Goal: Transaction & Acquisition: Book appointment/travel/reservation

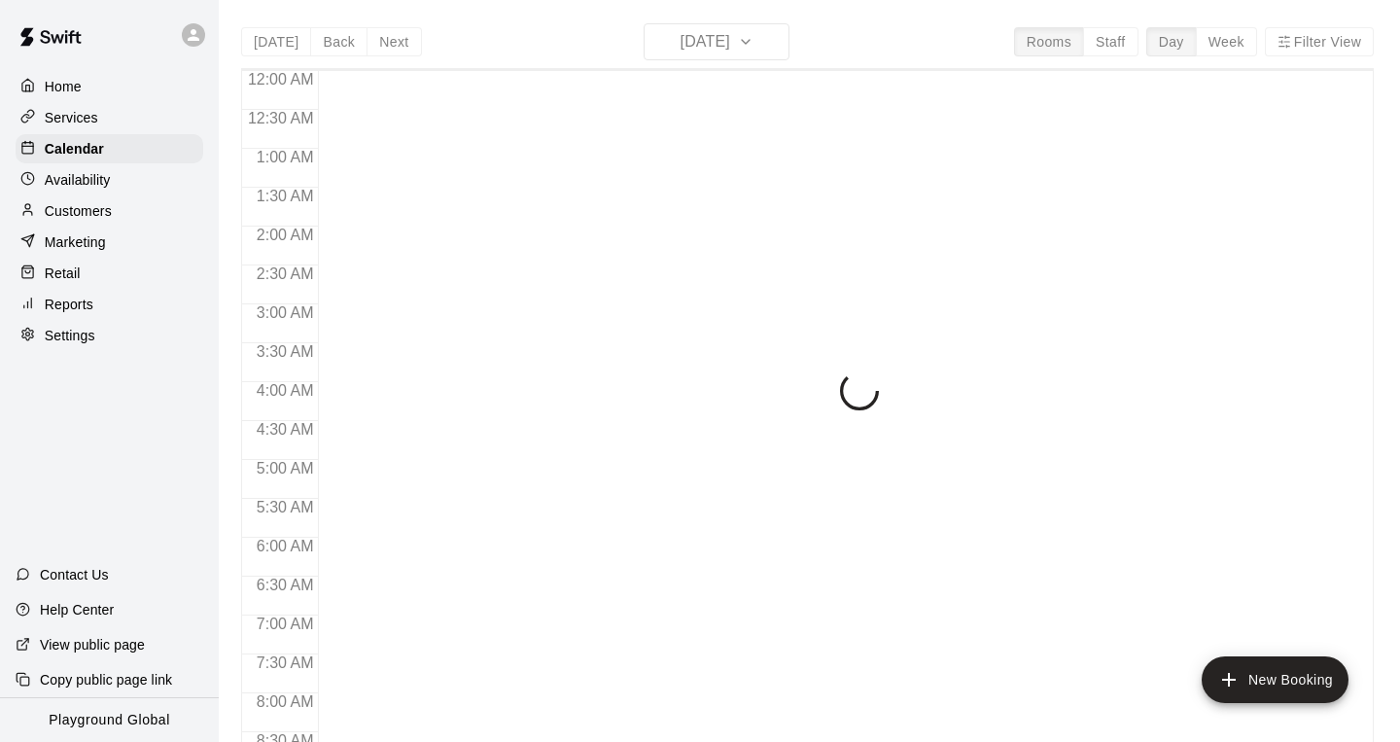
scroll to position [1175, 0]
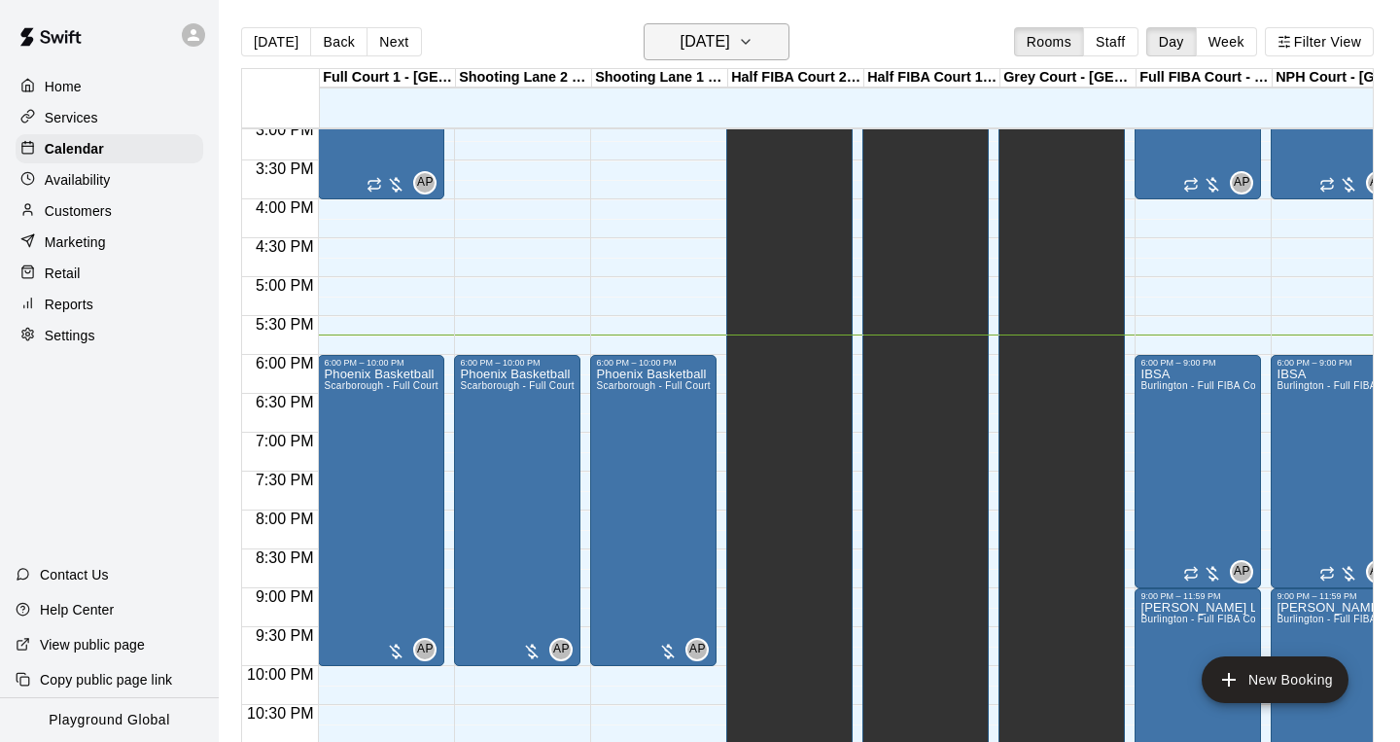
click at [754, 40] on icon "button" at bounding box center [746, 41] width 16 height 23
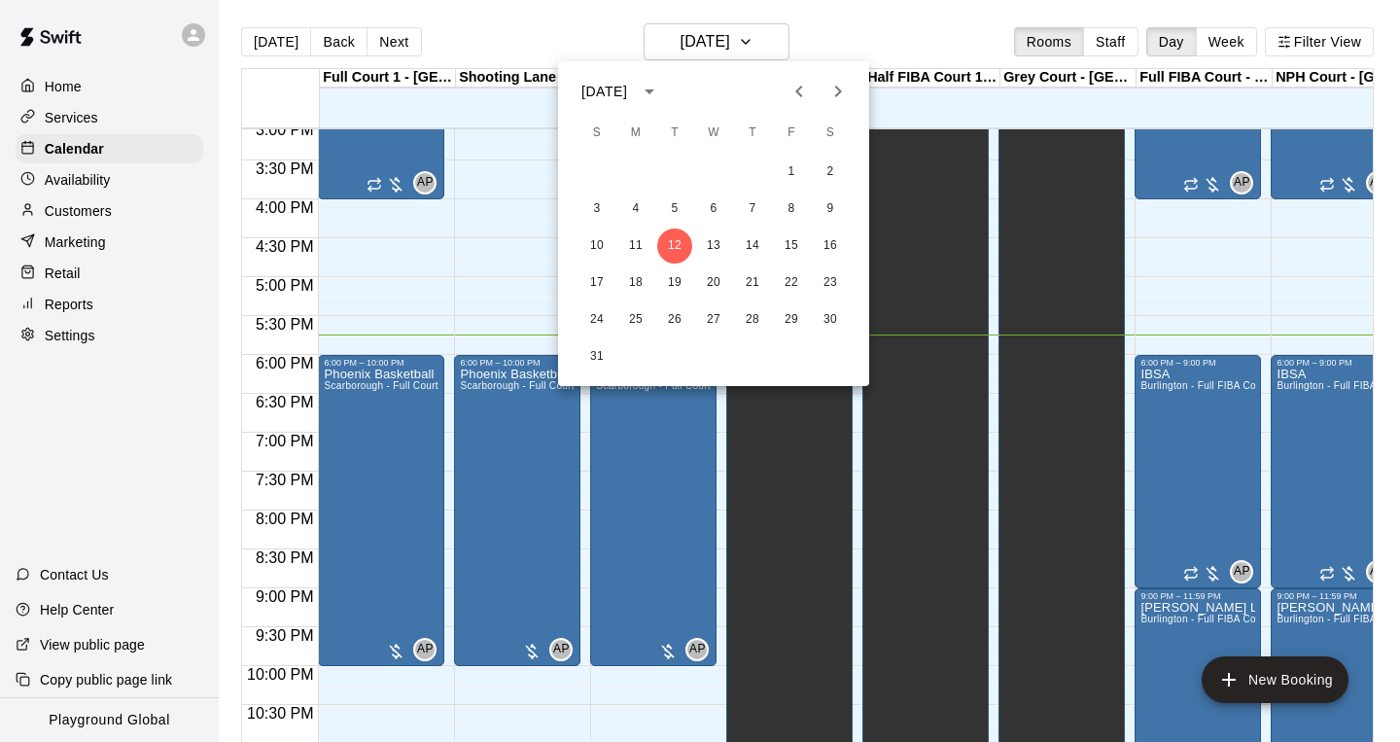
click at [787, 40] on div at bounding box center [700, 371] width 1400 height 742
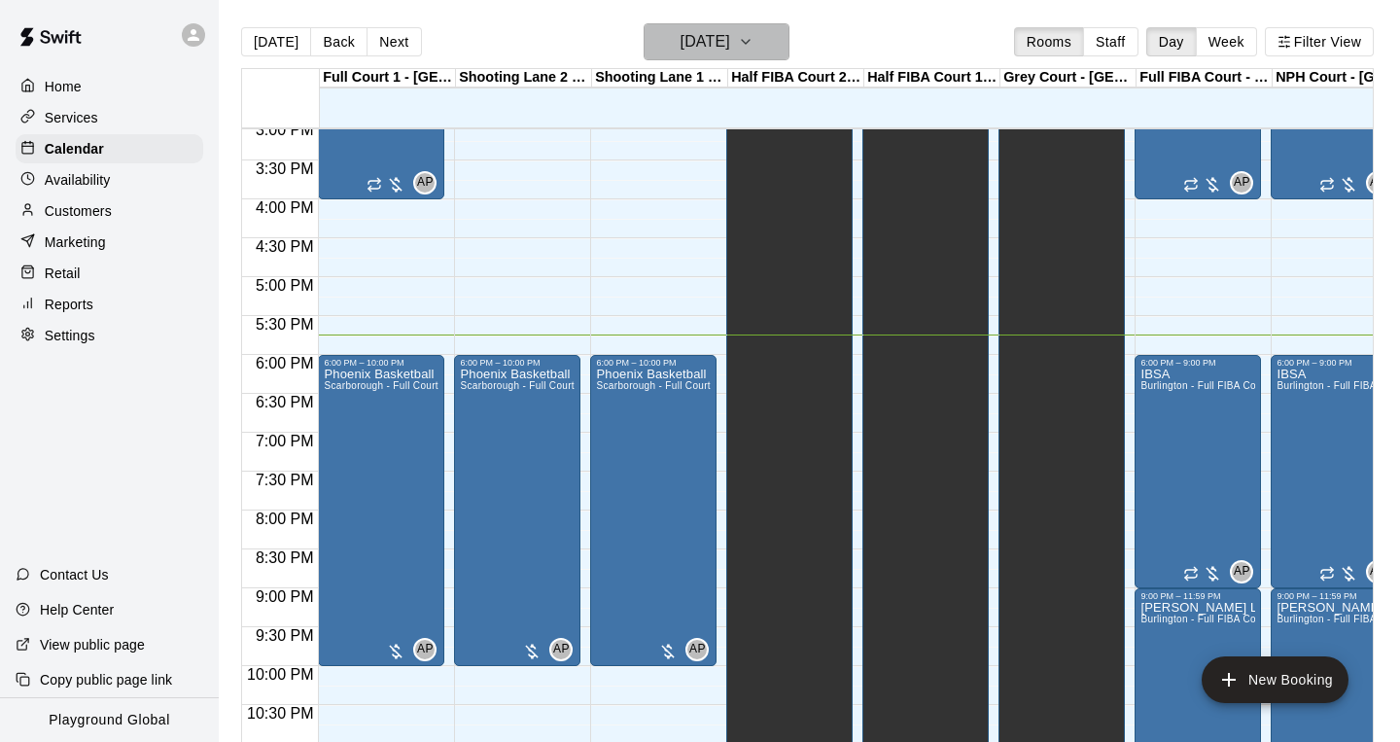
click at [786, 43] on button "[DATE]" at bounding box center [717, 41] width 146 height 37
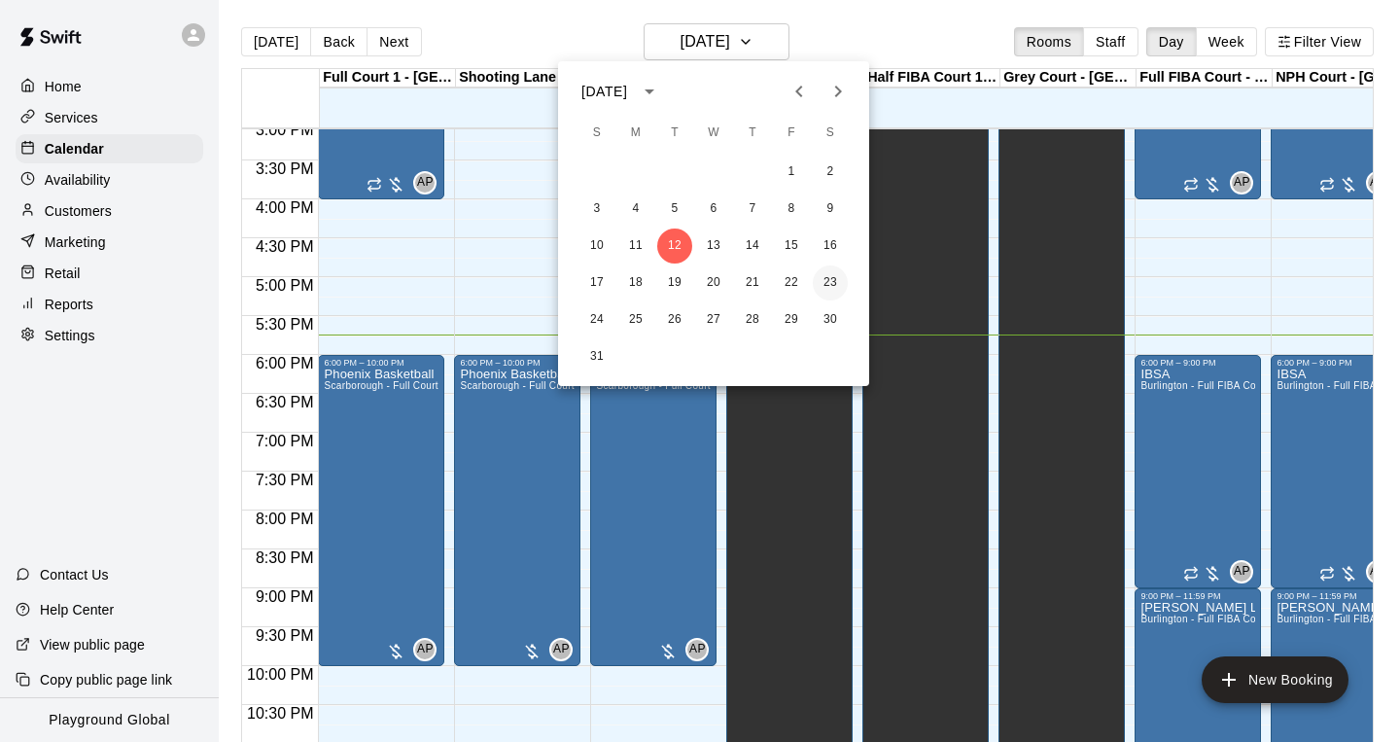
click at [828, 277] on button "23" at bounding box center [830, 282] width 35 height 35
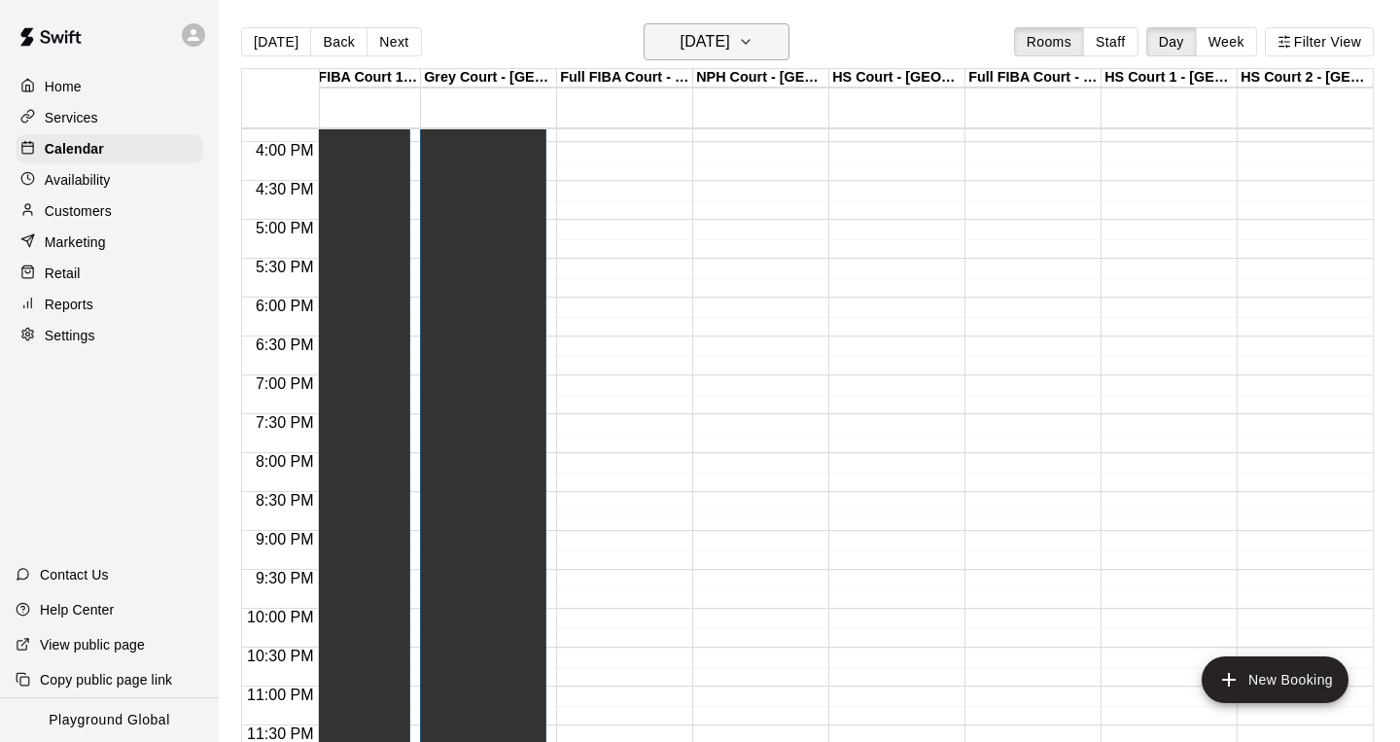
scroll to position [1233, 580]
click at [754, 38] on icon "button" at bounding box center [746, 41] width 16 height 23
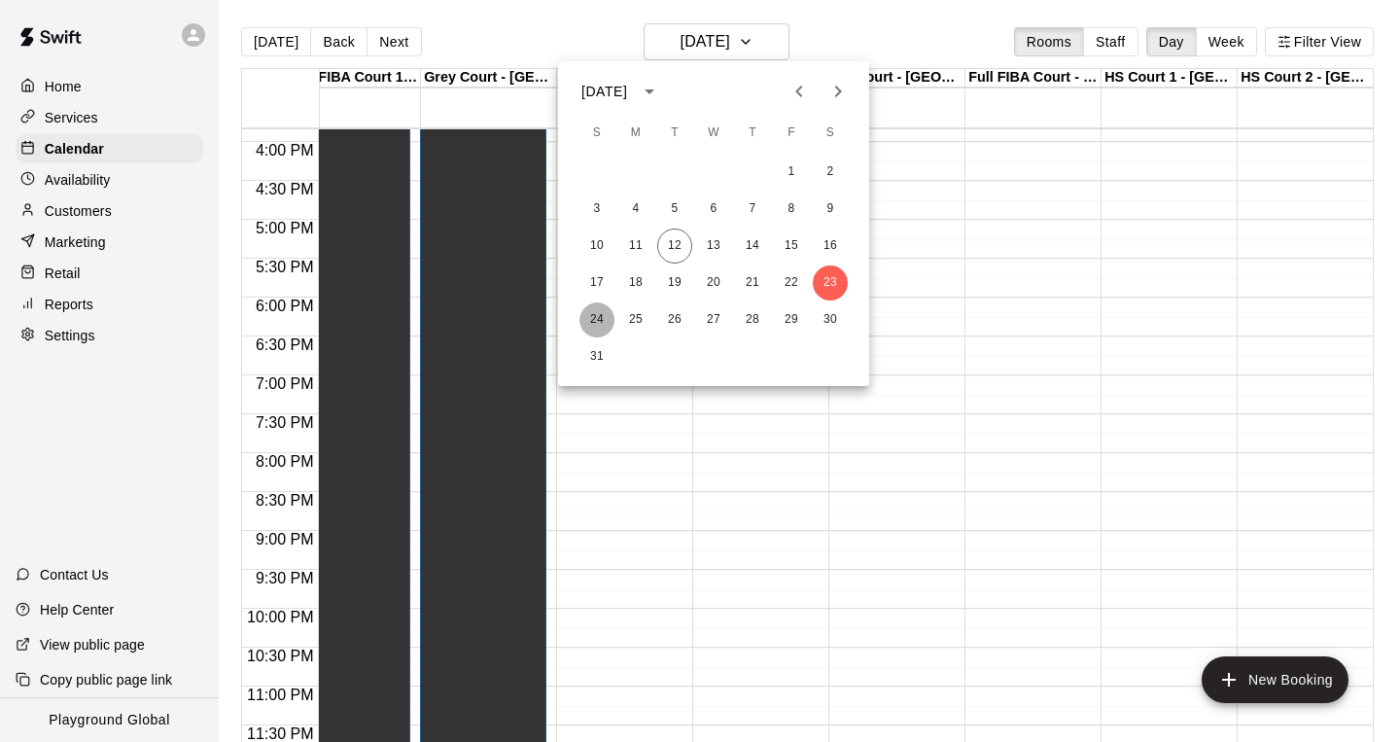
click at [595, 320] on button "24" at bounding box center [597, 319] width 35 height 35
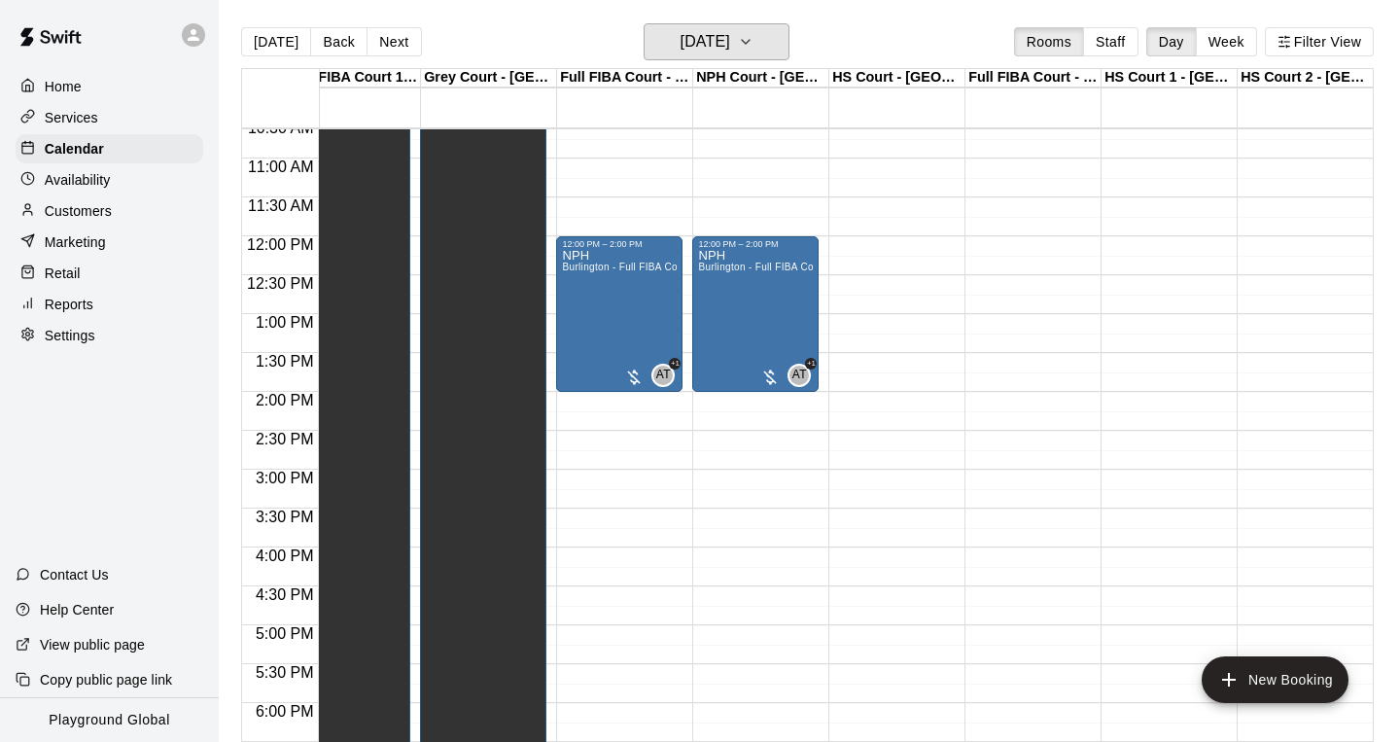
scroll to position [702, 580]
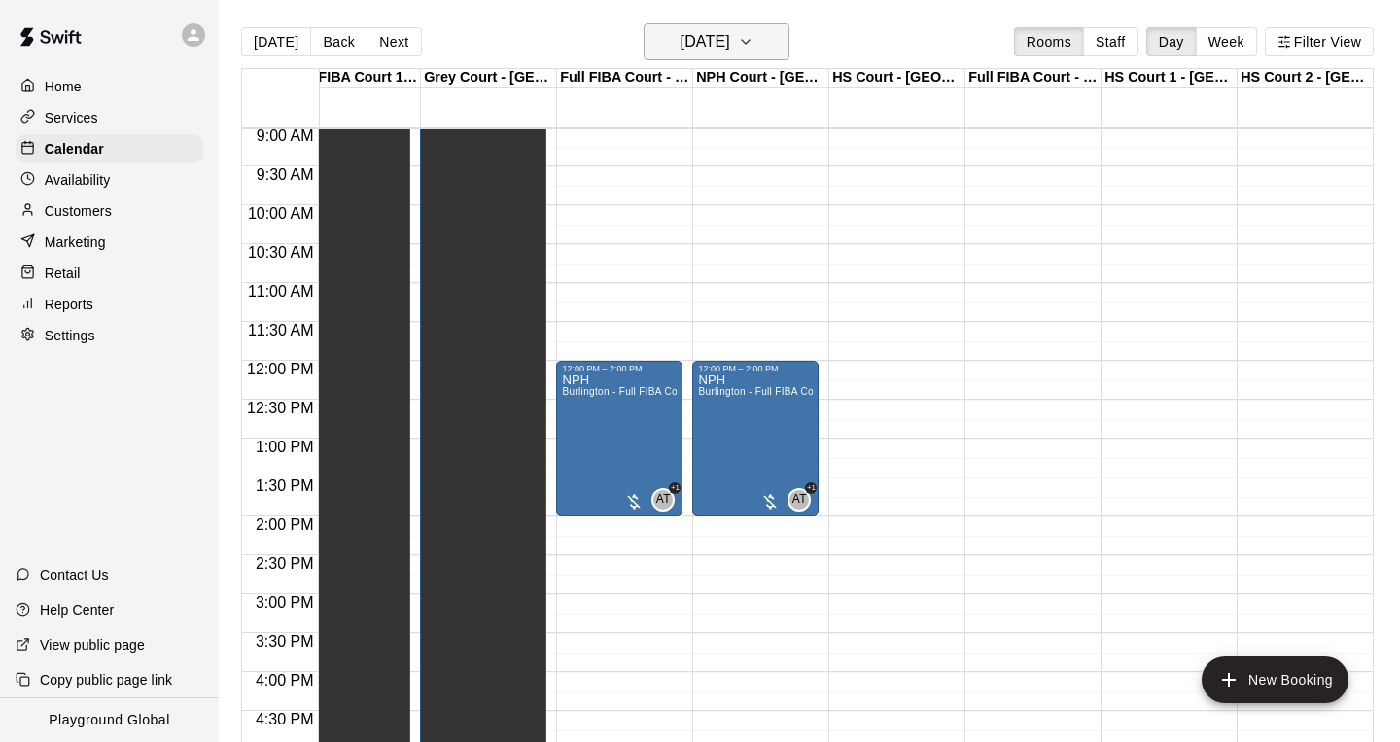
click at [754, 47] on icon "button" at bounding box center [746, 41] width 16 height 23
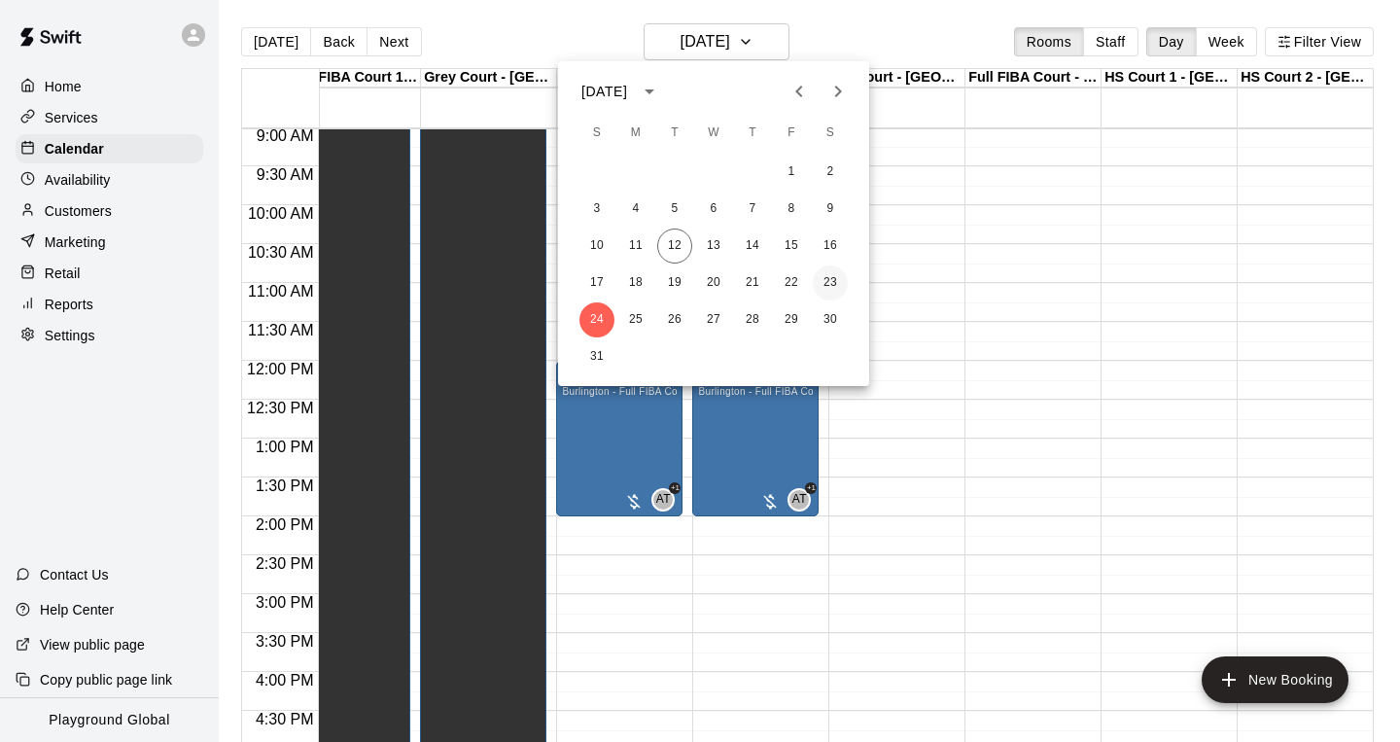
click at [836, 280] on button "23" at bounding box center [830, 282] width 35 height 35
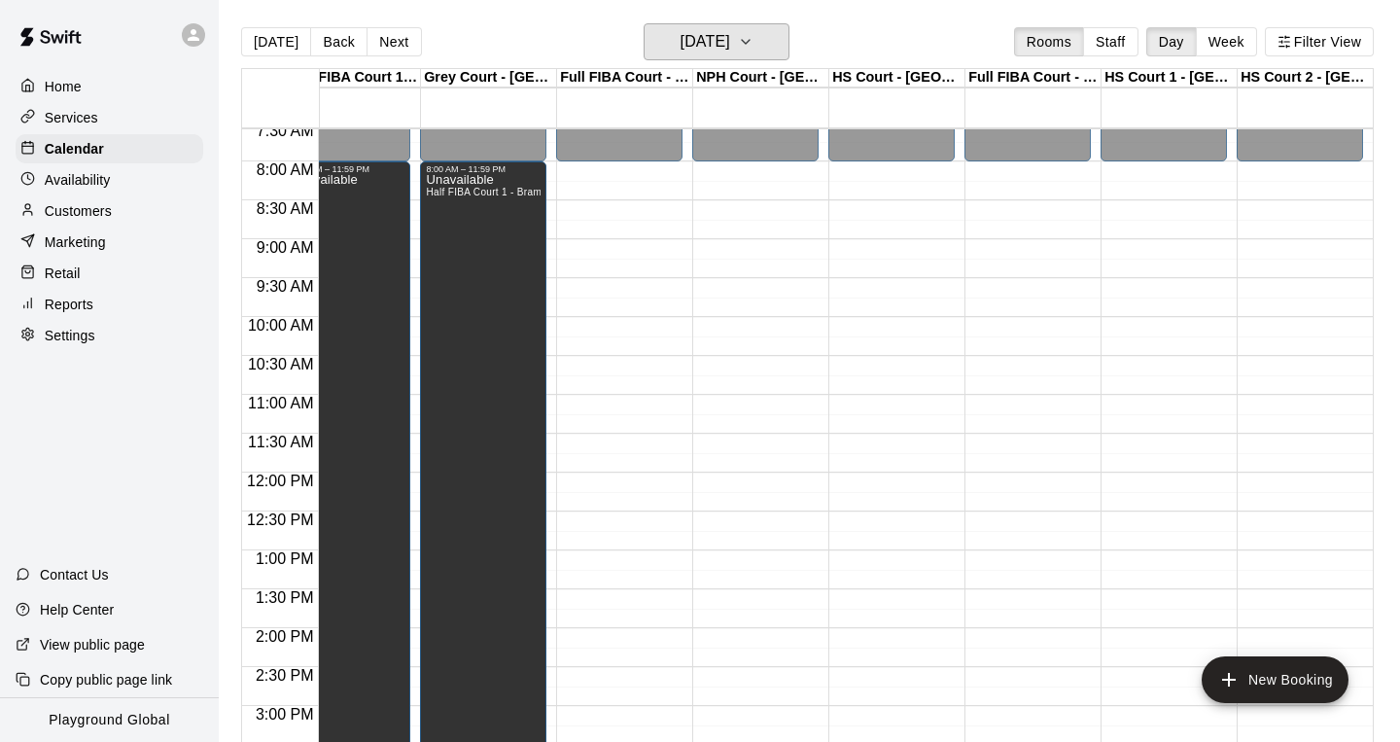
scroll to position [624, 580]
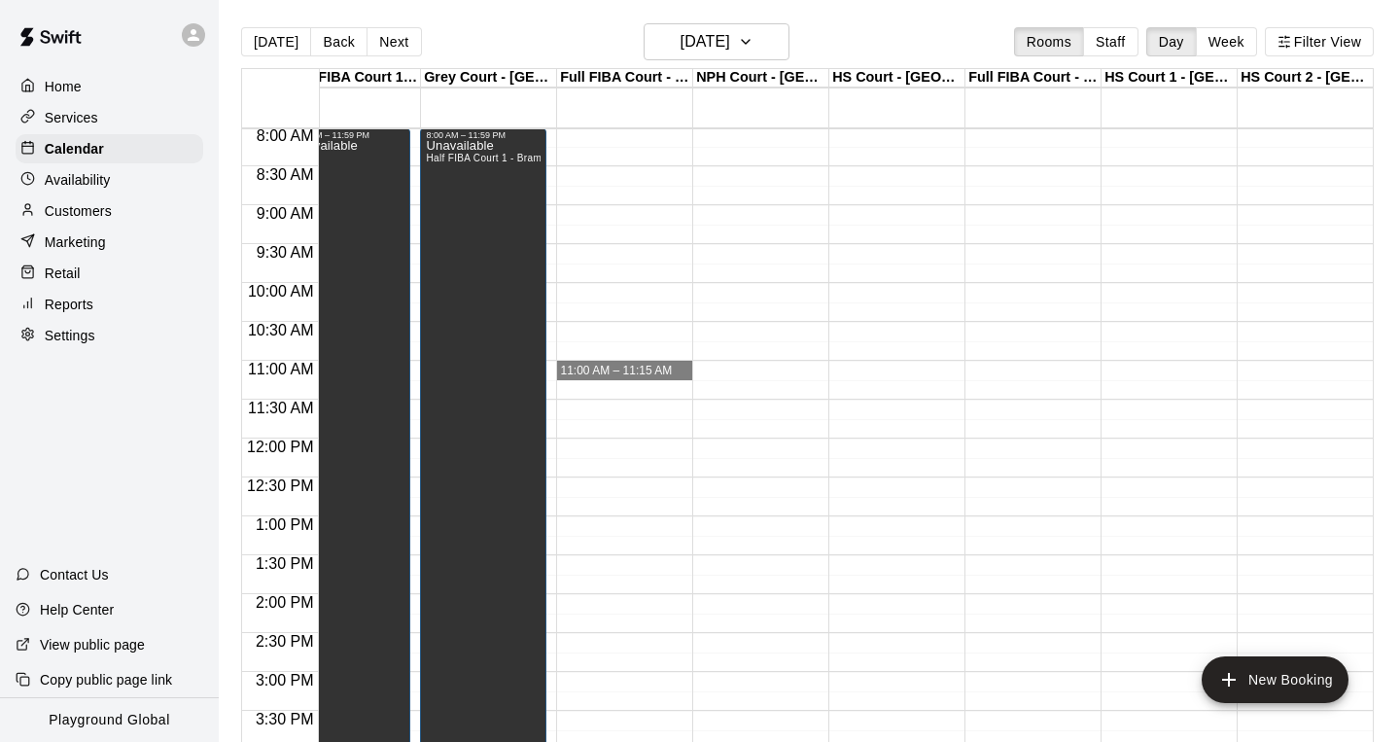
drag, startPoint x: 652, startPoint y: 371, endPoint x: 678, endPoint y: 374, distance: 26.4
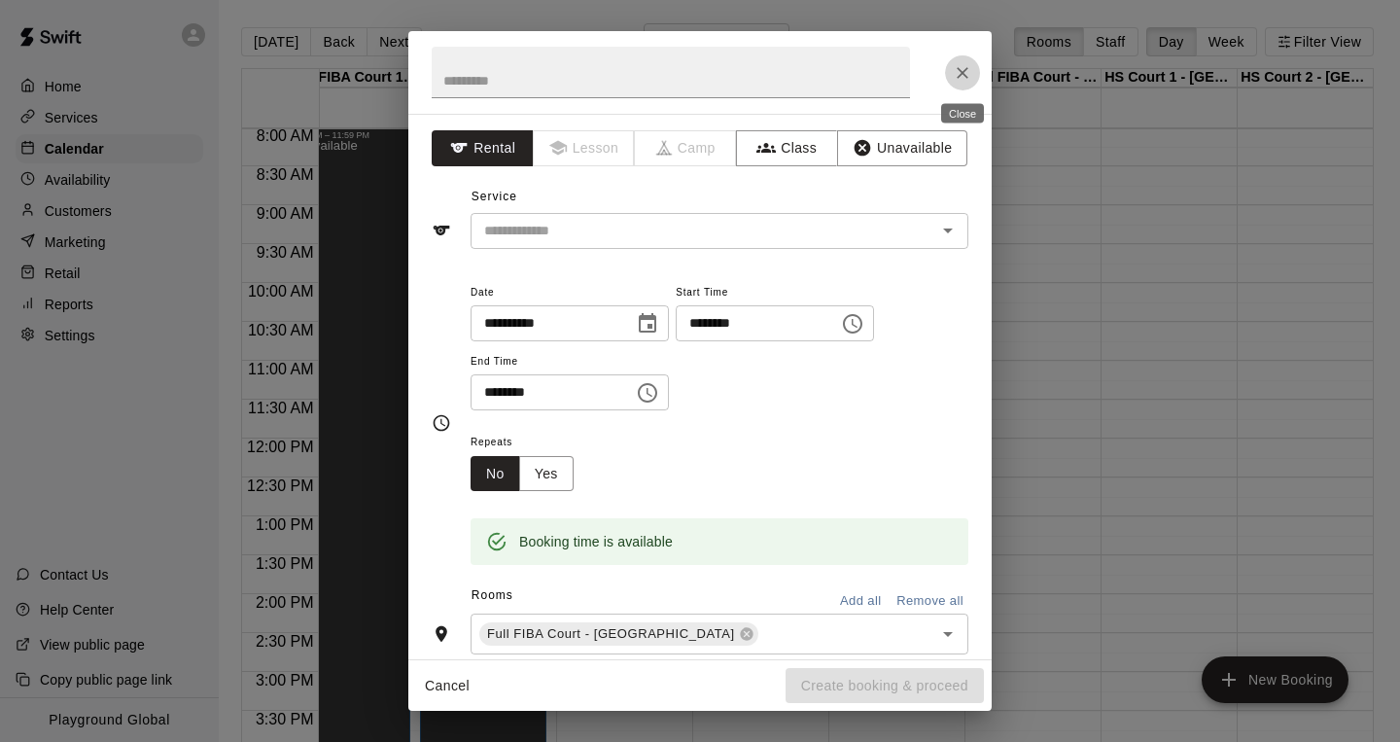
click at [969, 70] on icon "Close" at bounding box center [962, 72] width 19 height 19
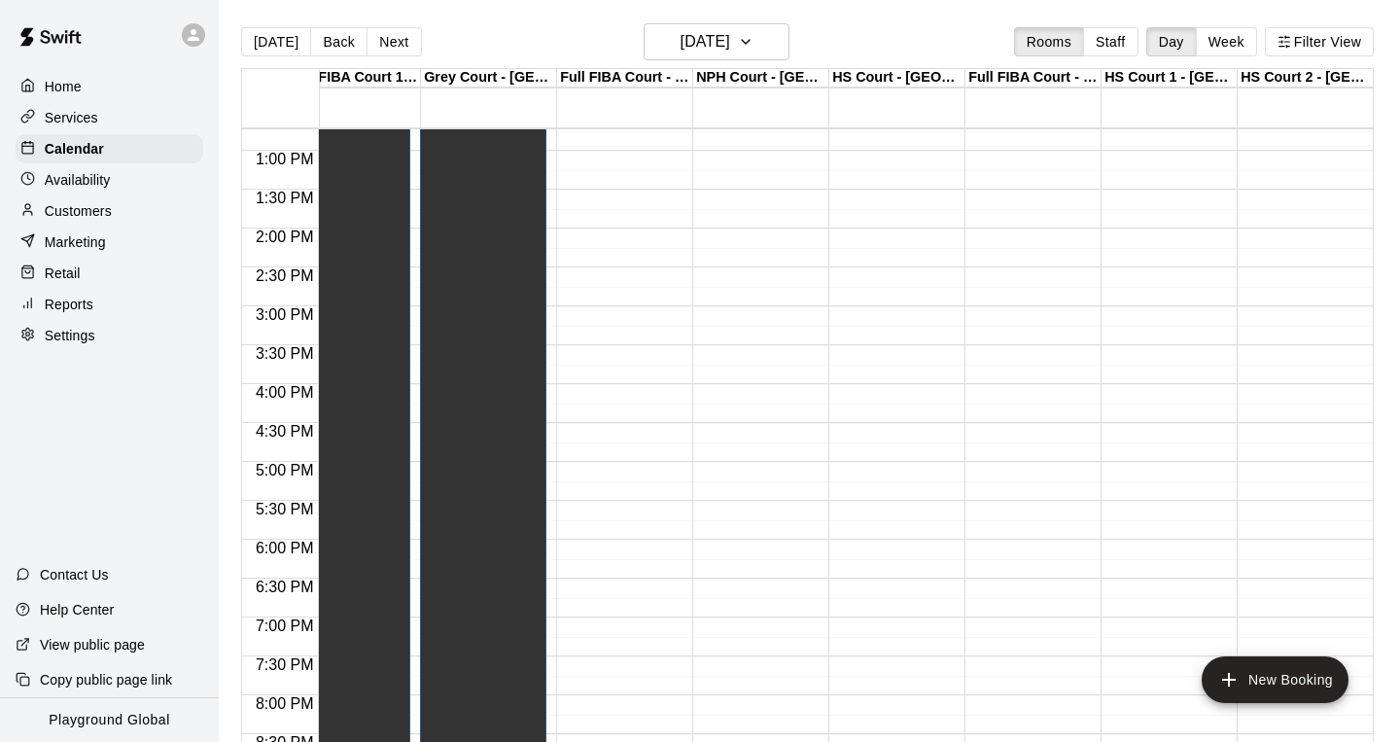
scroll to position [1005, 580]
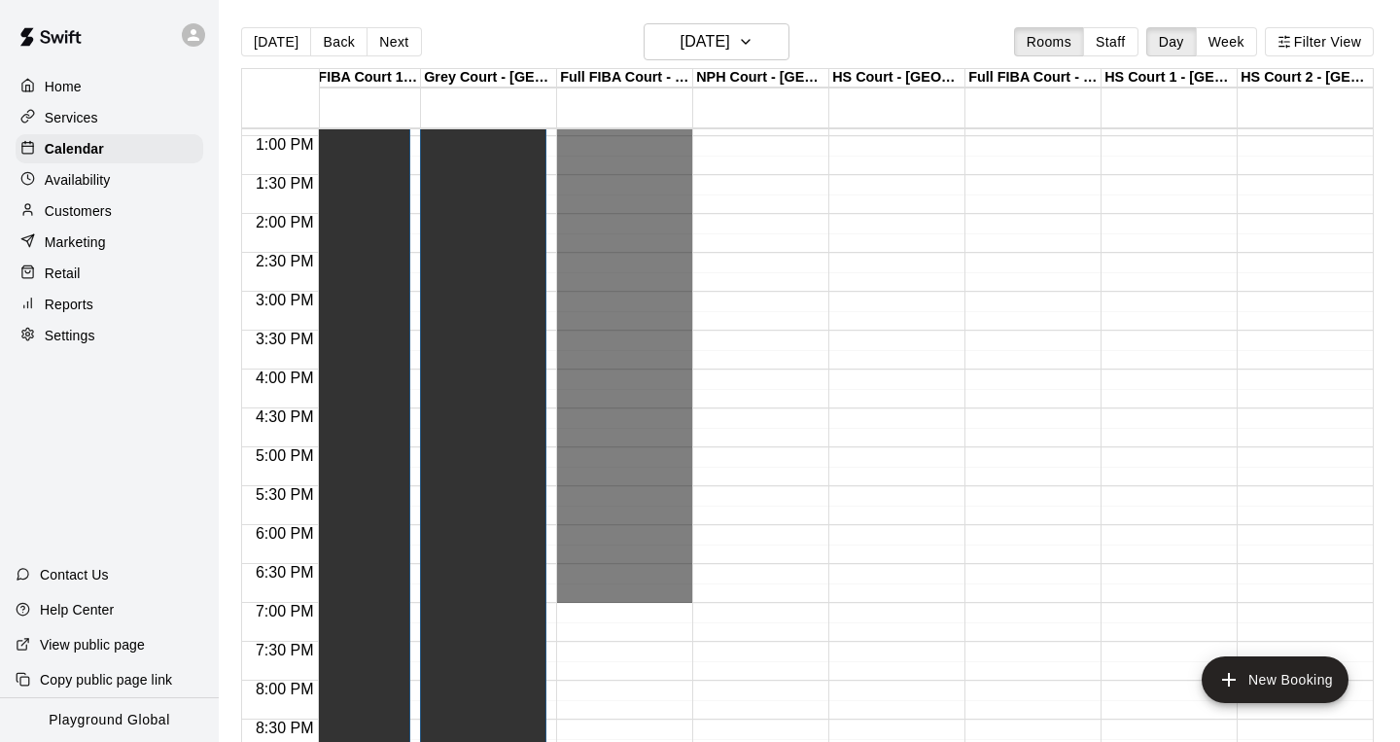
drag, startPoint x: 622, startPoint y: 374, endPoint x: 618, endPoint y: 596, distance: 221.8
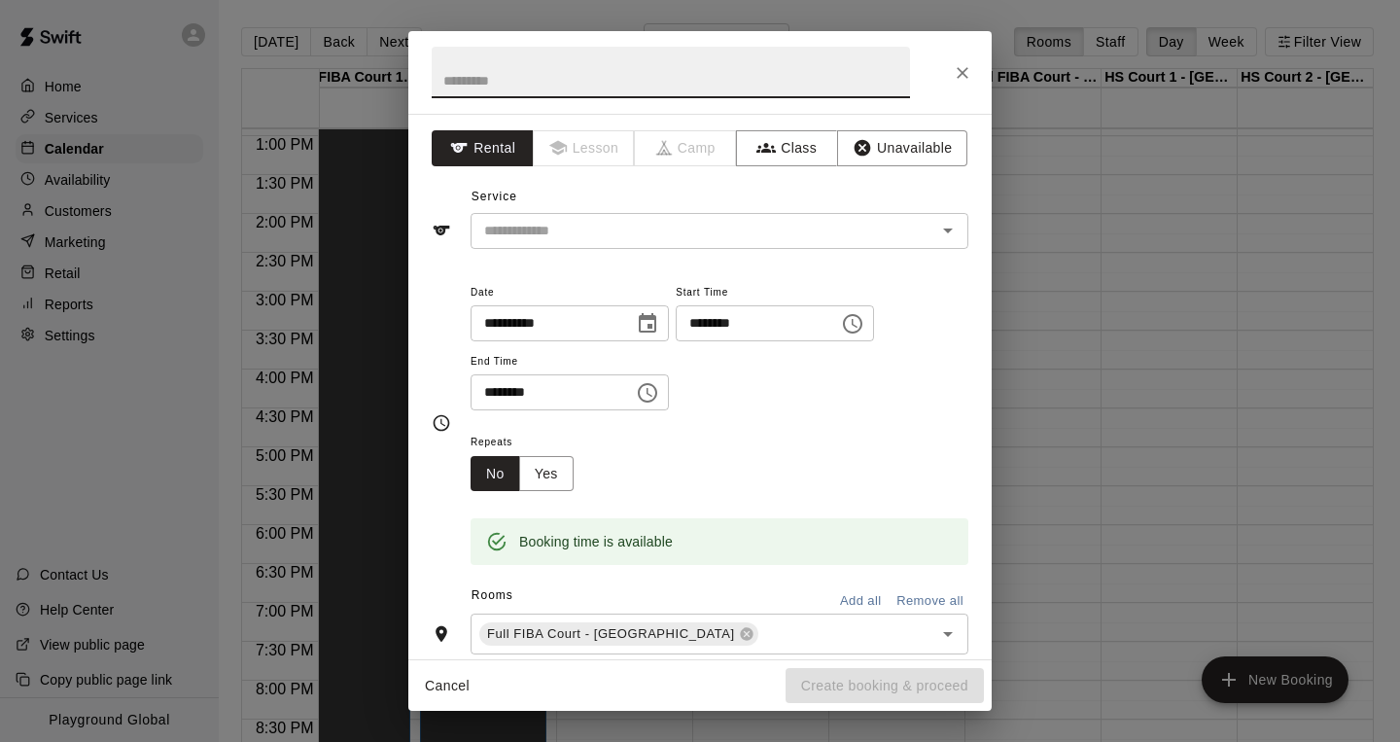
type input "*"
click at [949, 230] on icon "Open" at bounding box center [948, 231] width 10 height 5
type input "*****"
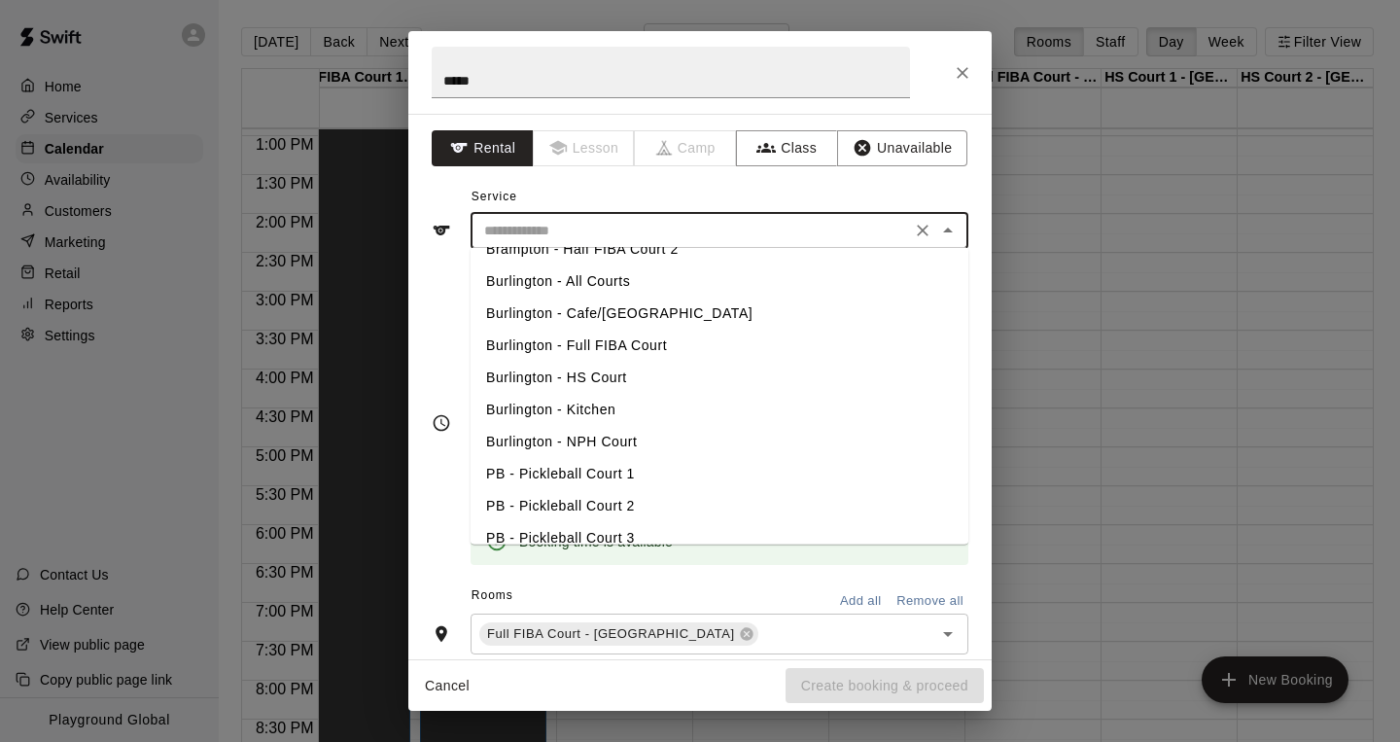
scroll to position [210, 0]
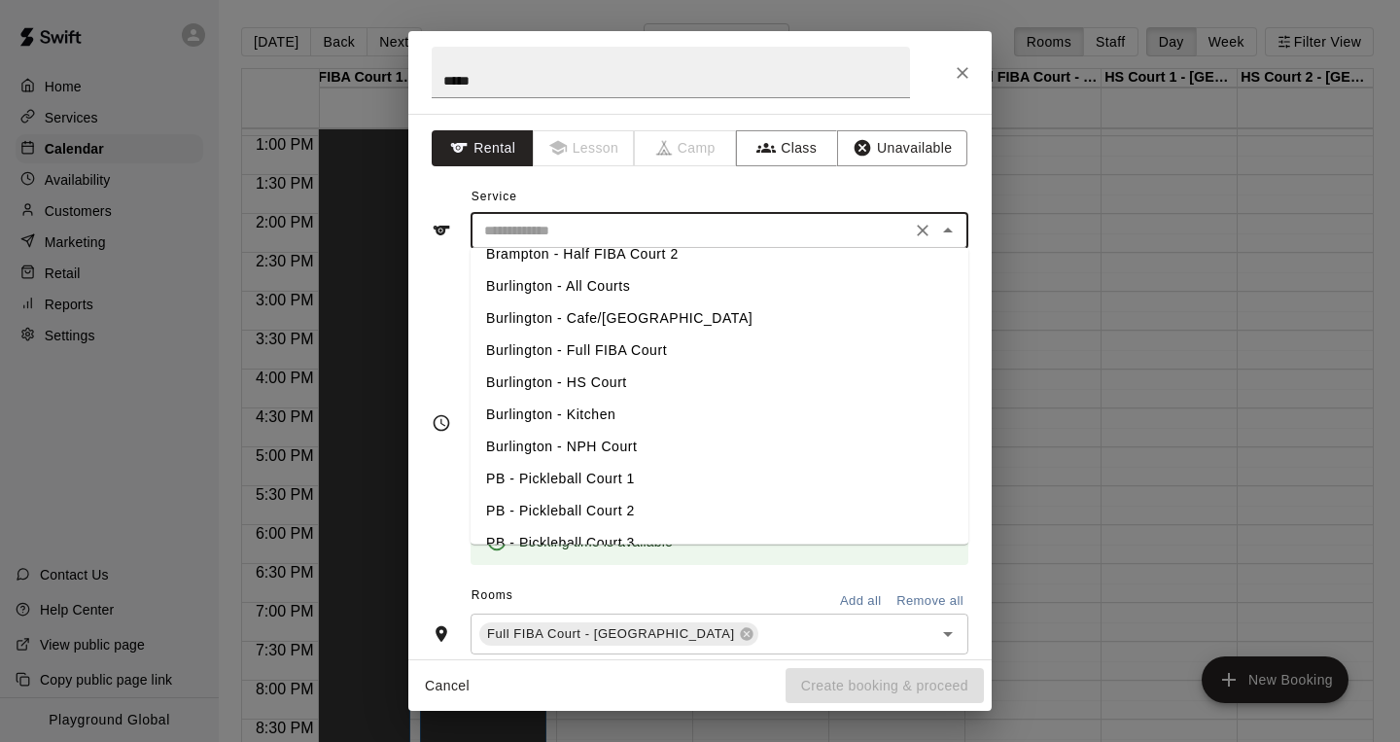
click at [611, 354] on li "Burlington - Full FIBA Court" at bounding box center [720, 351] width 498 height 32
type input "**********"
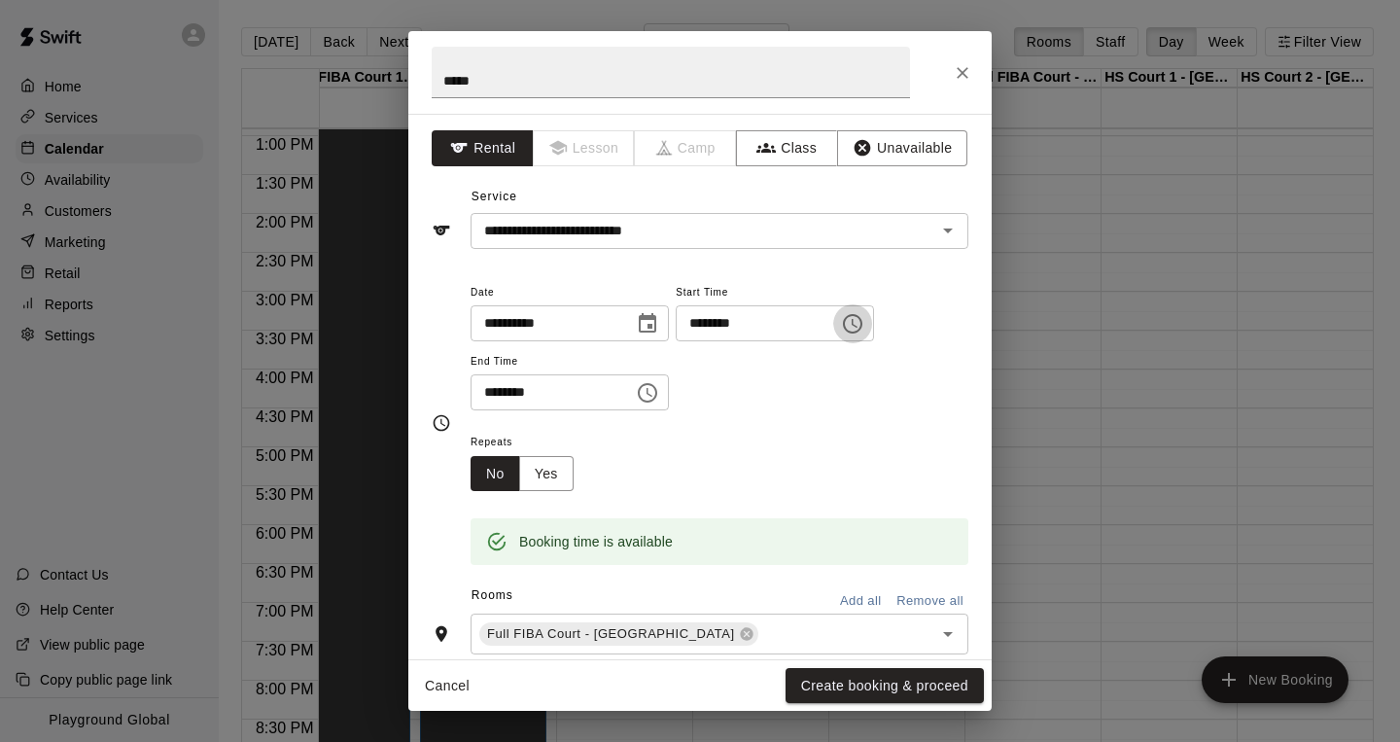
click at [865, 320] on icon "Choose time, selected time is 11:15 AM" at bounding box center [852, 323] width 23 height 23
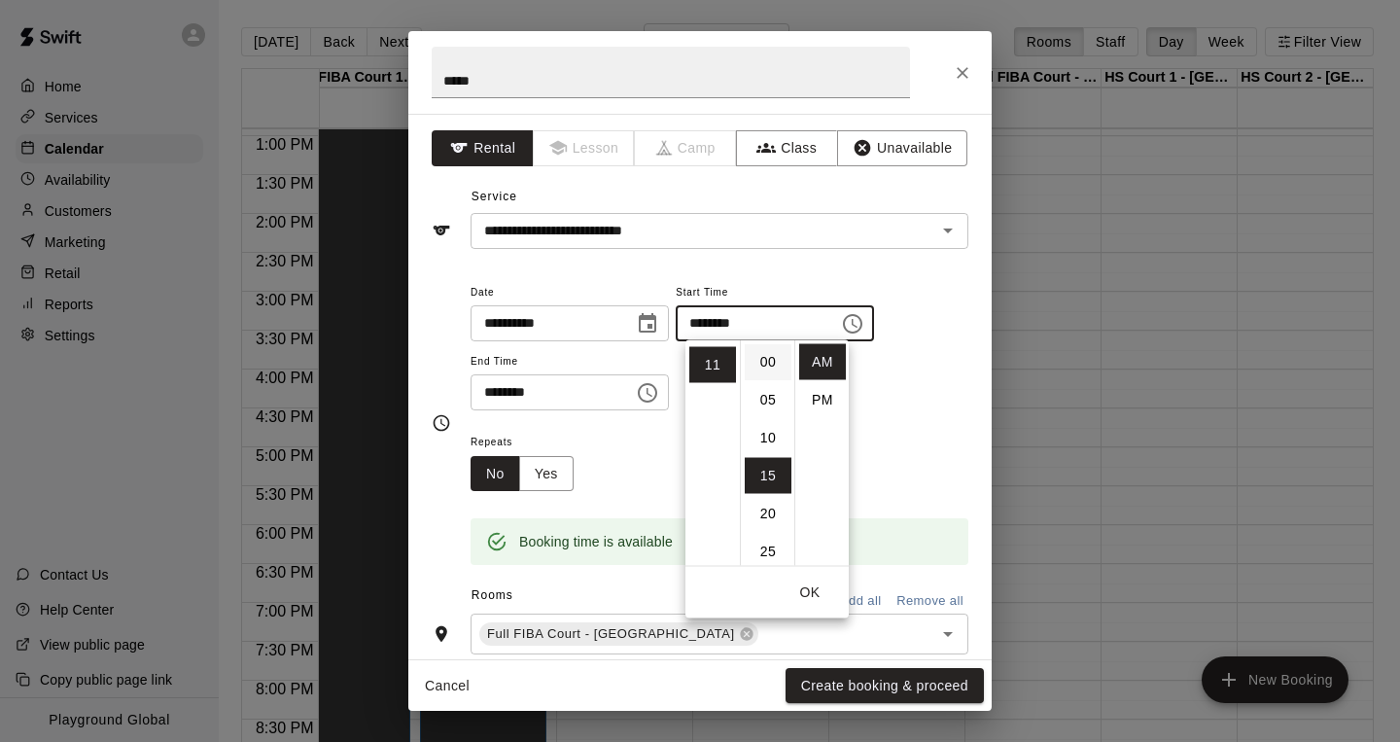
scroll to position [0, 0]
click at [774, 358] on li "00" at bounding box center [768, 362] width 47 height 36
type input "********"
click at [623, 483] on div "Repeats No Yes" at bounding box center [720, 460] width 498 height 61
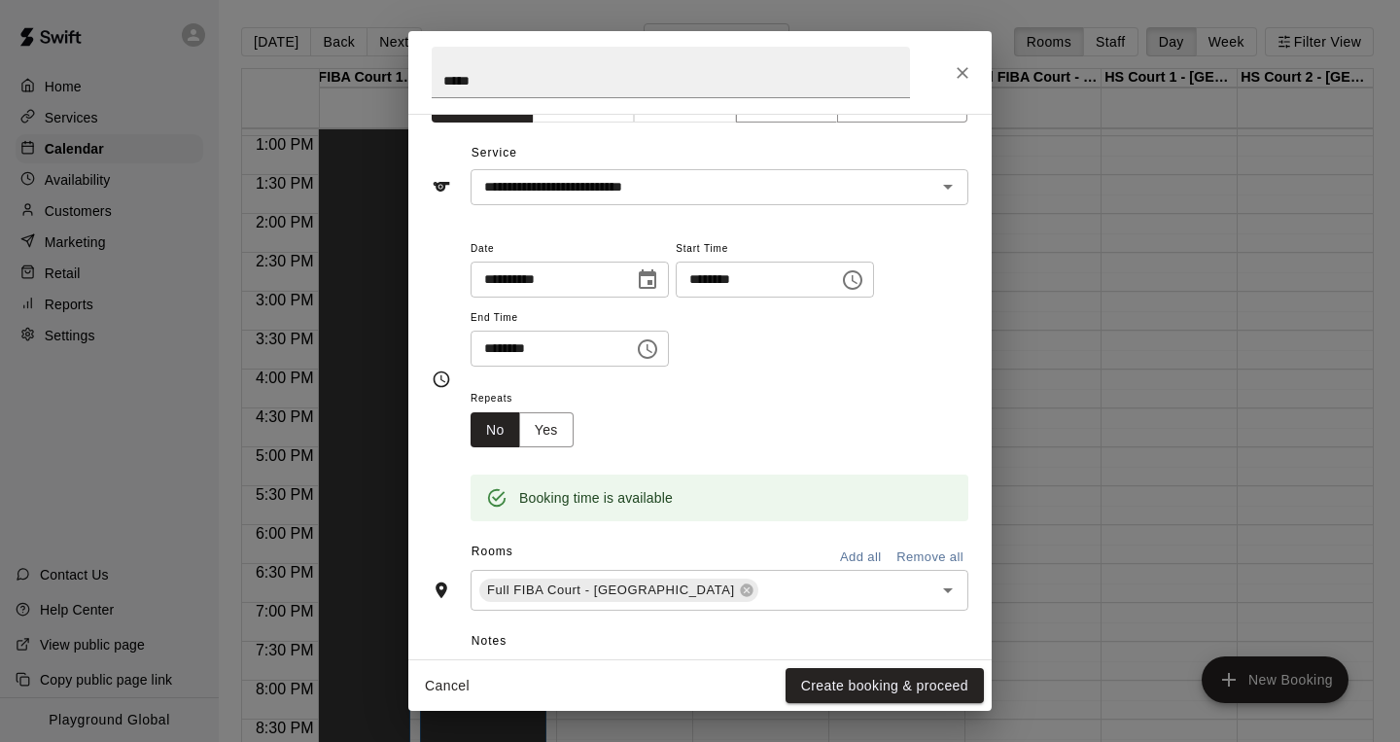
scroll to position [85, 0]
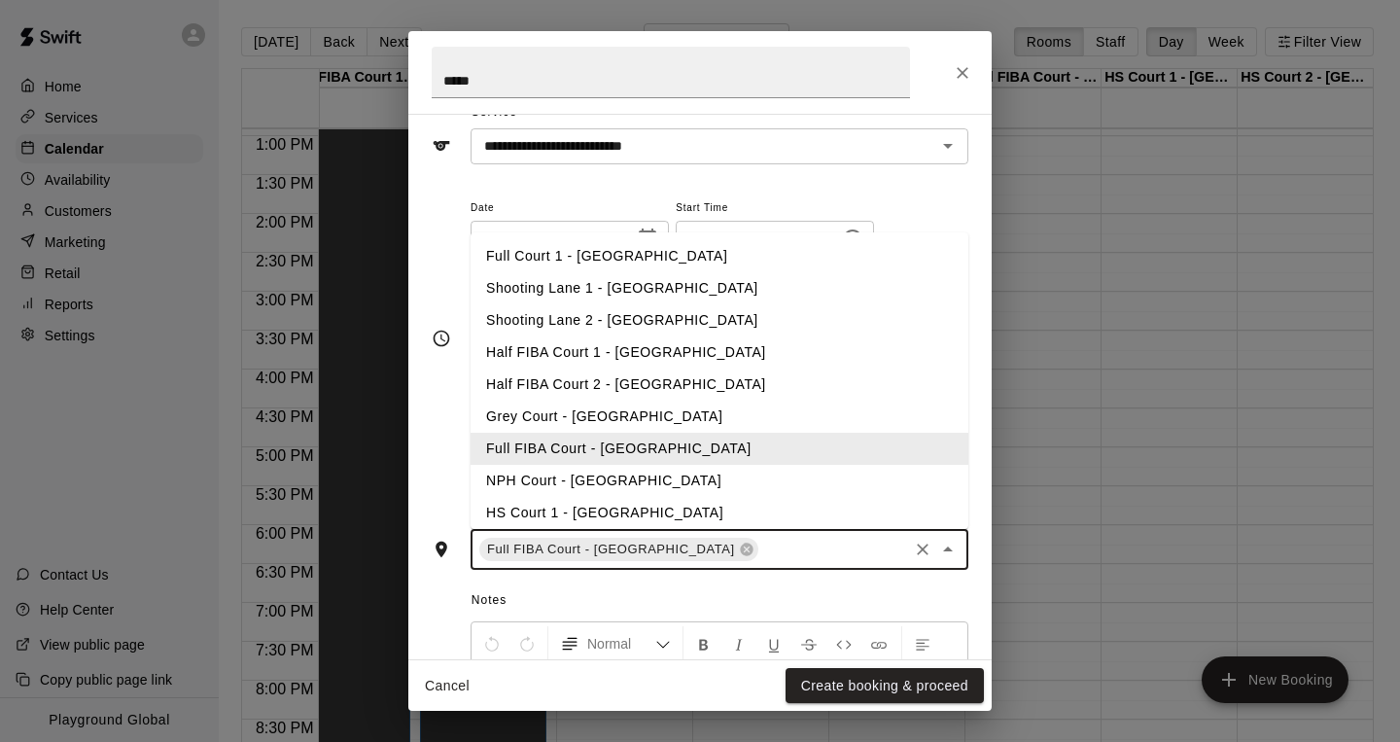
click at [761, 538] on input "text" at bounding box center [833, 550] width 144 height 24
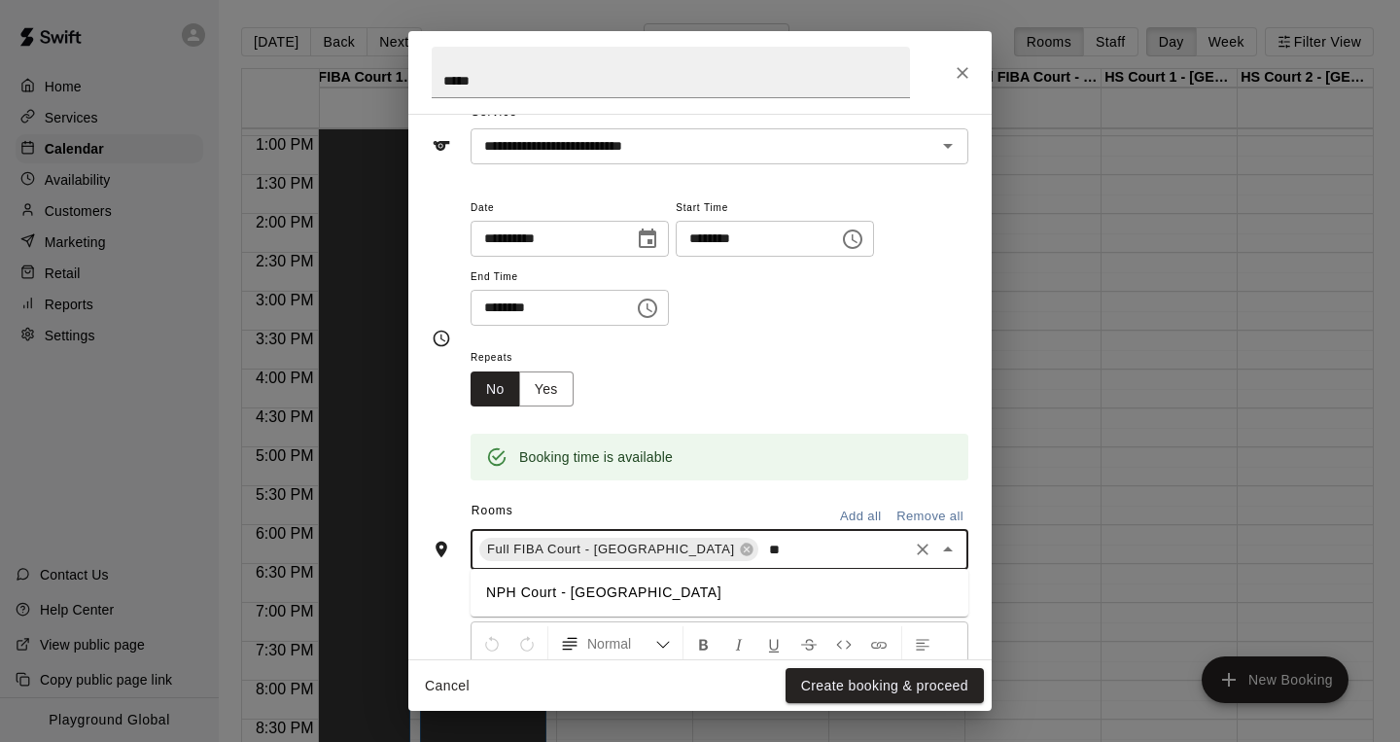
type input "***"
click at [697, 585] on li "NPH Court - [GEOGRAPHIC_DATA]" at bounding box center [720, 593] width 498 height 32
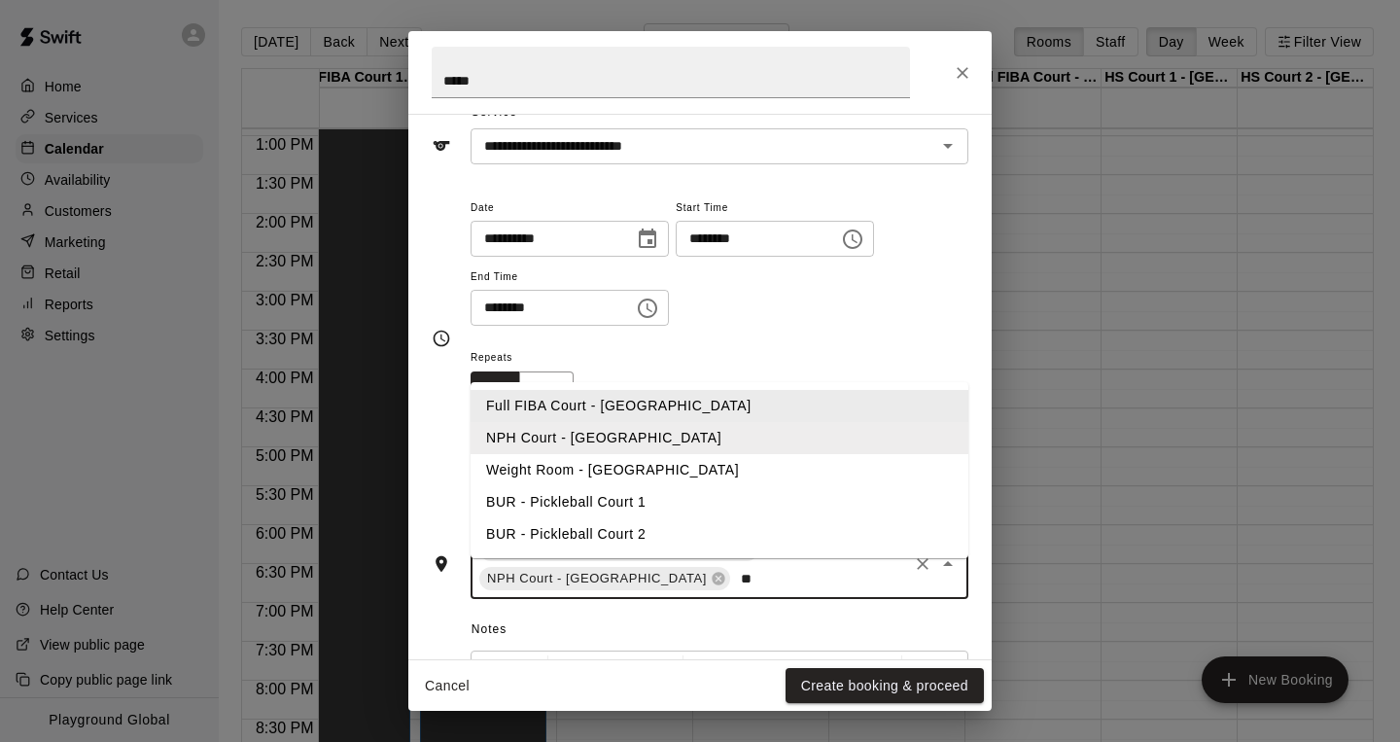
type input "***"
click at [605, 486] on li "BUR - Pickleball Court 1" at bounding box center [720, 502] width 498 height 32
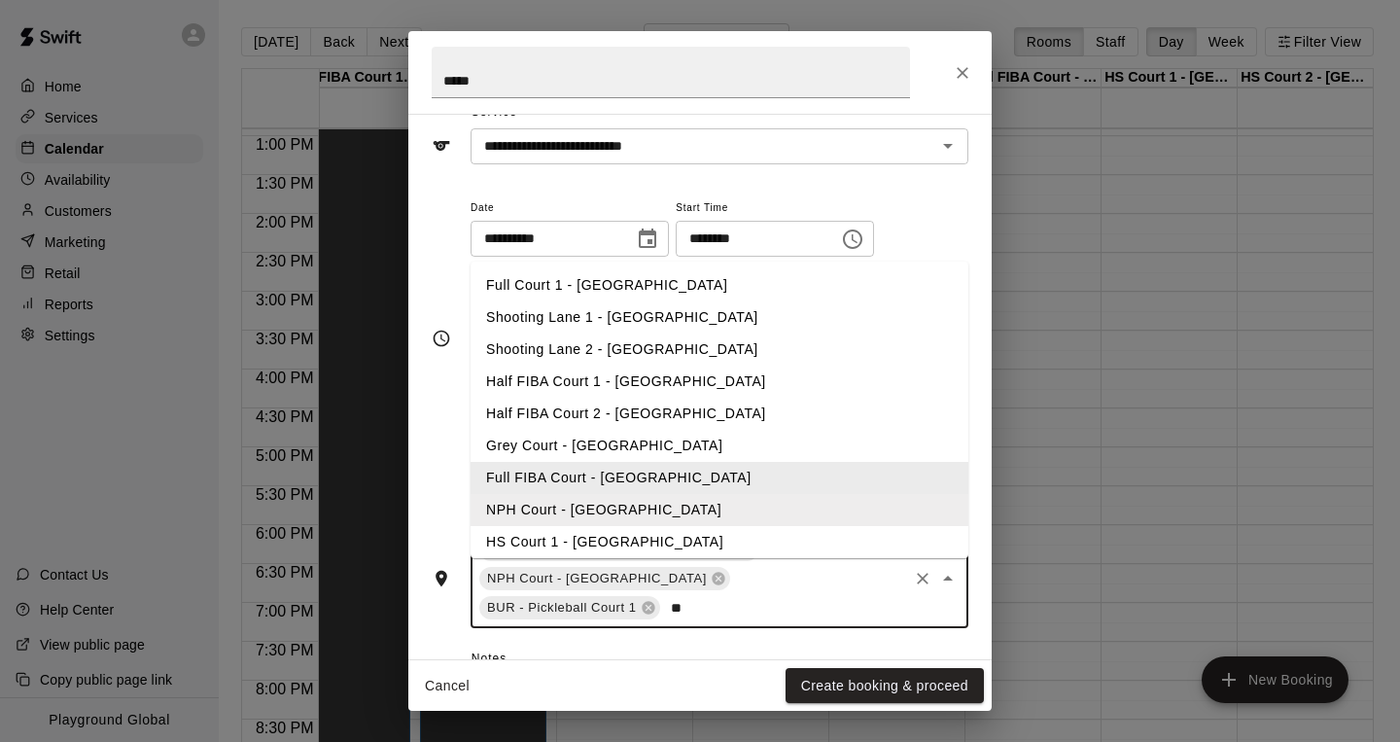
type input "***"
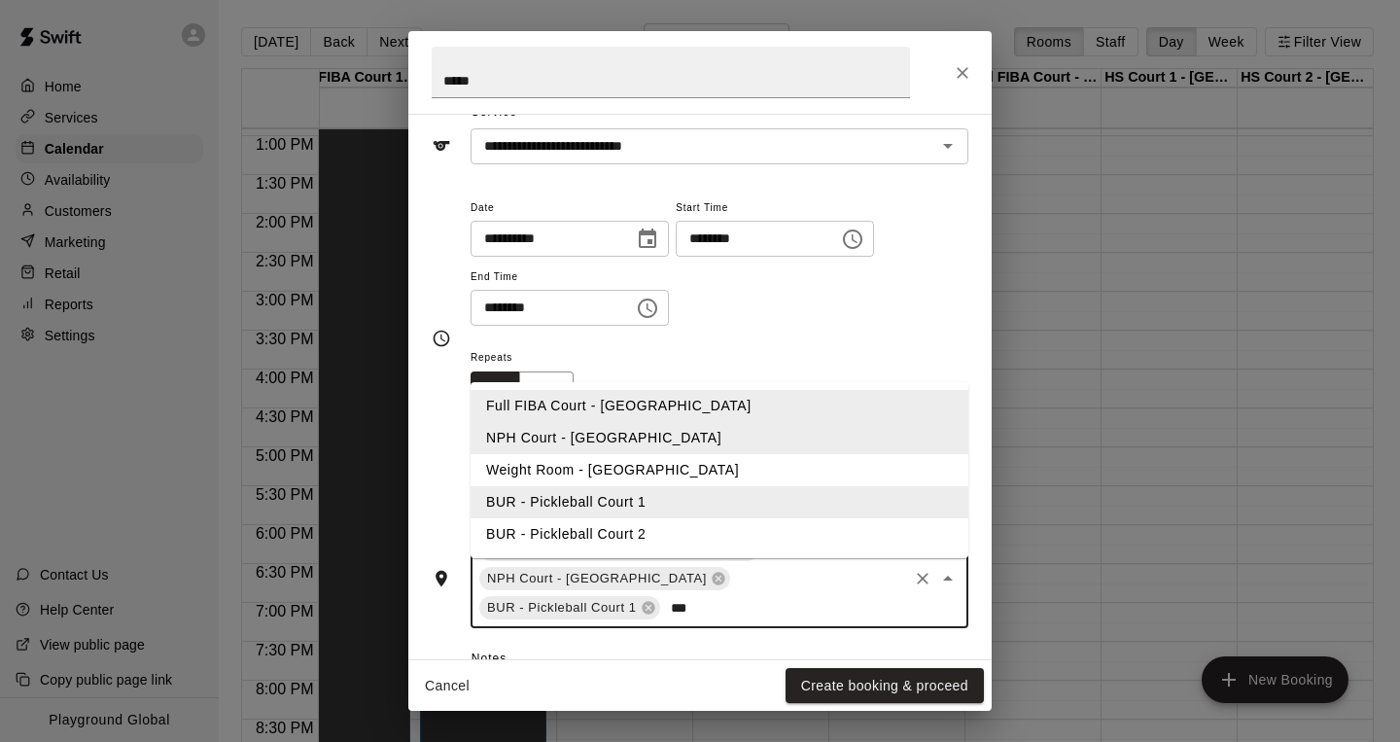
click at [641, 518] on li "BUR - Pickleball Court 2" at bounding box center [720, 534] width 498 height 32
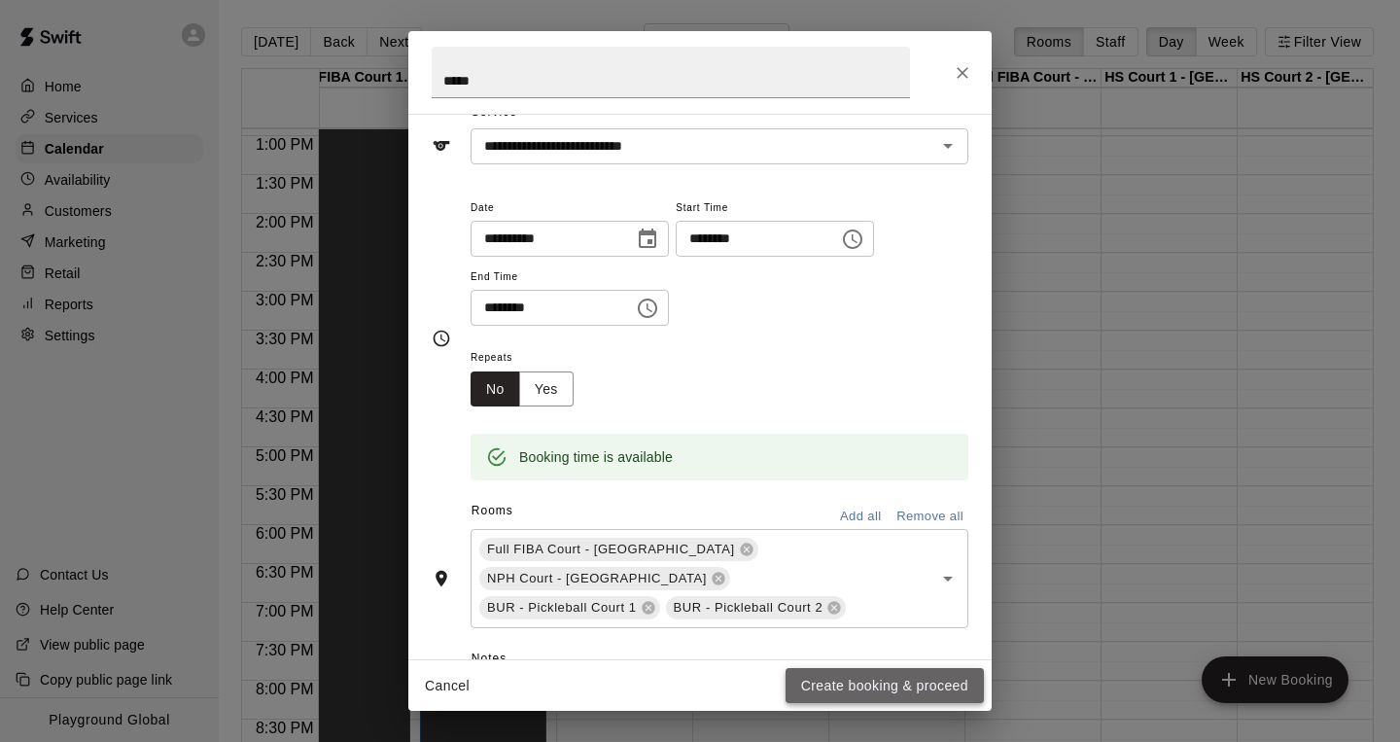
click at [833, 689] on button "Create booking & proceed" at bounding box center [885, 686] width 198 height 36
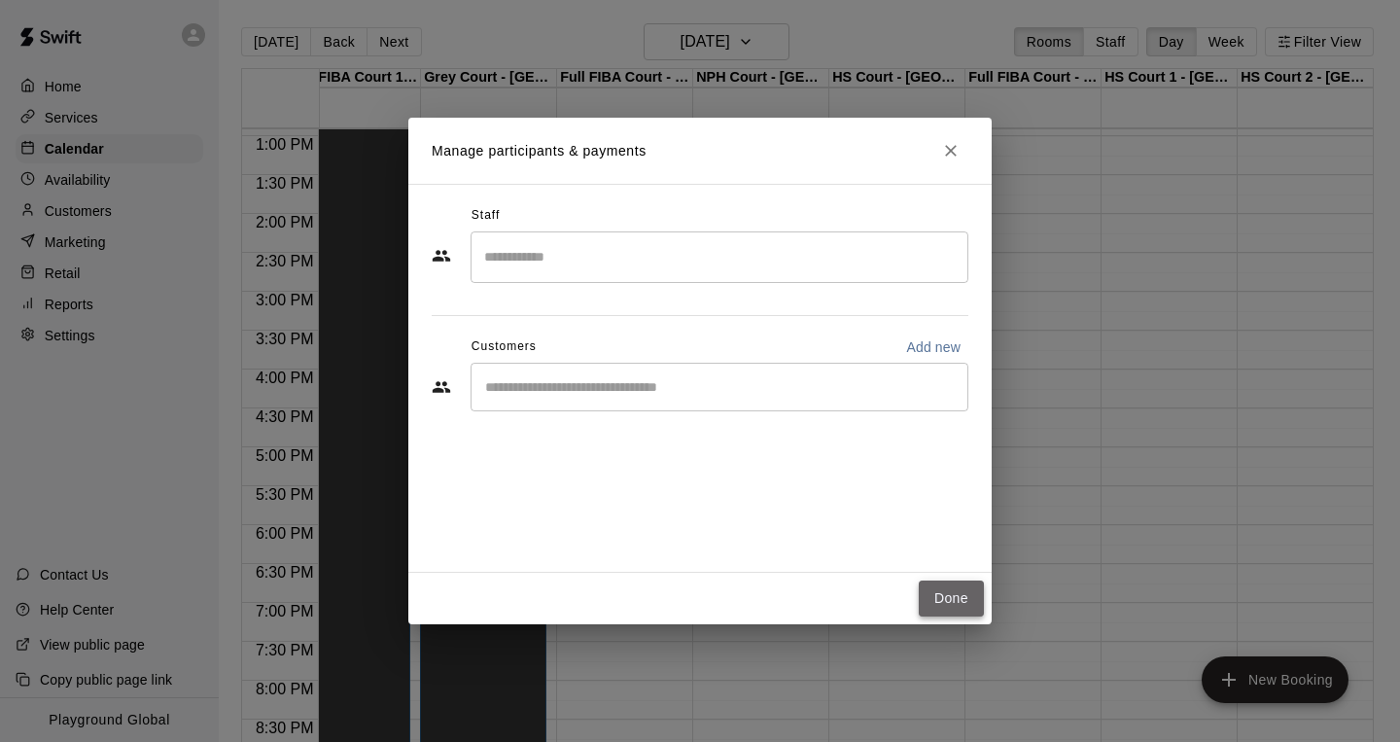
click at [953, 592] on button "Done" at bounding box center [951, 599] width 65 height 36
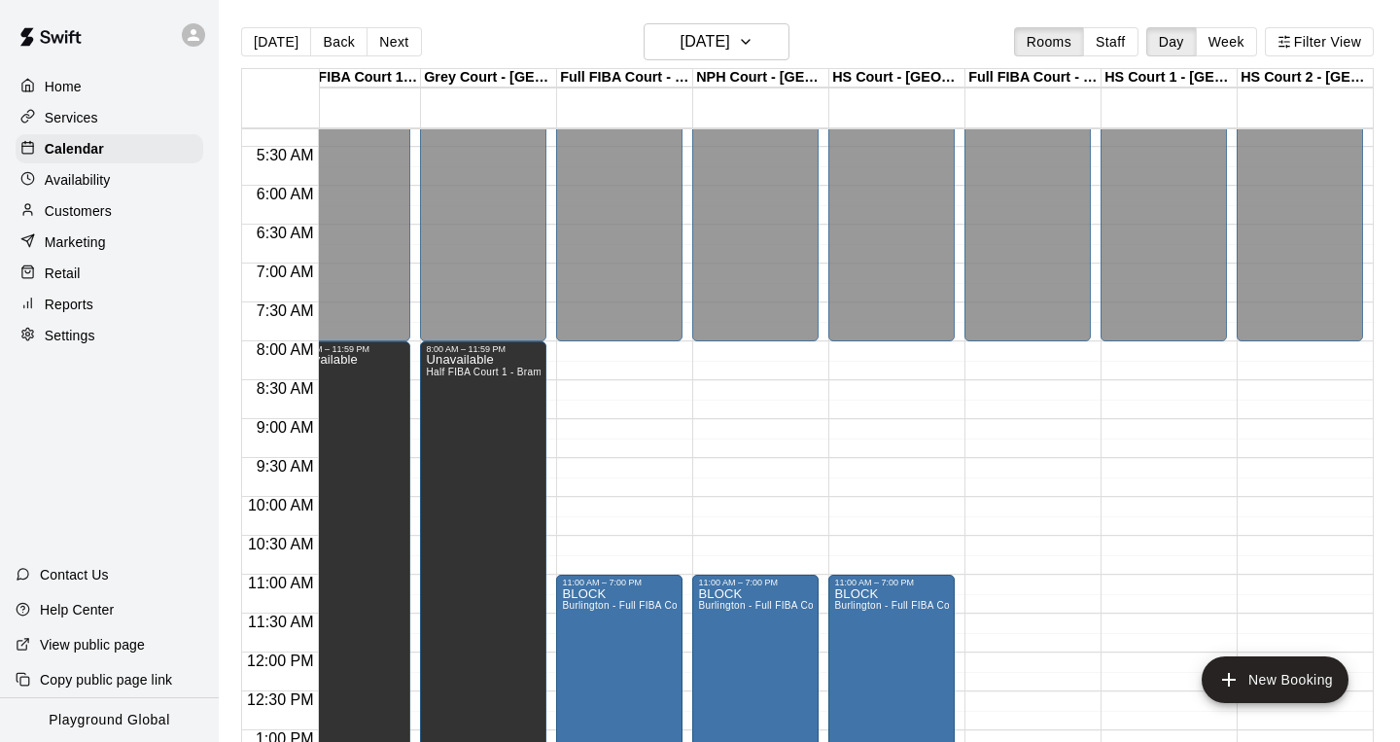
scroll to position [322, 580]
